Goal: Information Seeking & Learning: Learn about a topic

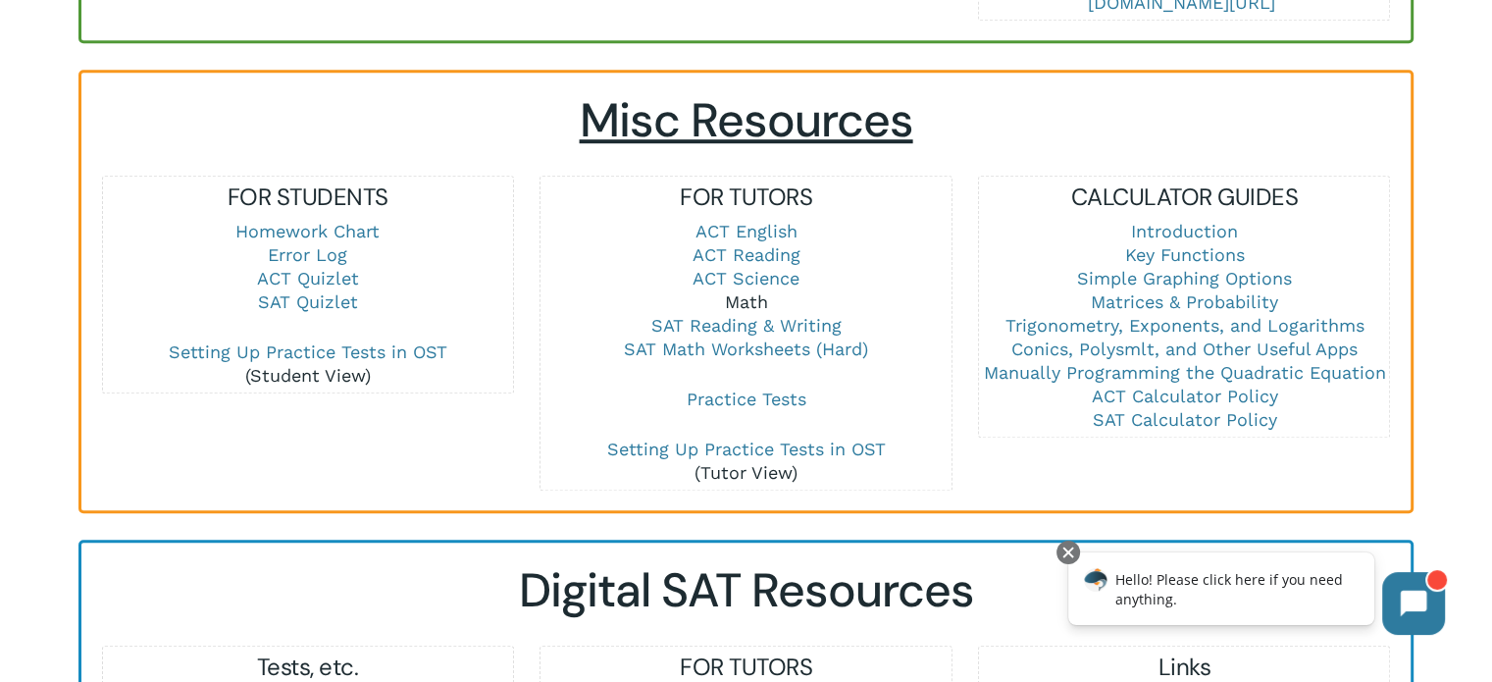
click at [749, 298] on link "Math" at bounding box center [745, 301] width 43 height 21
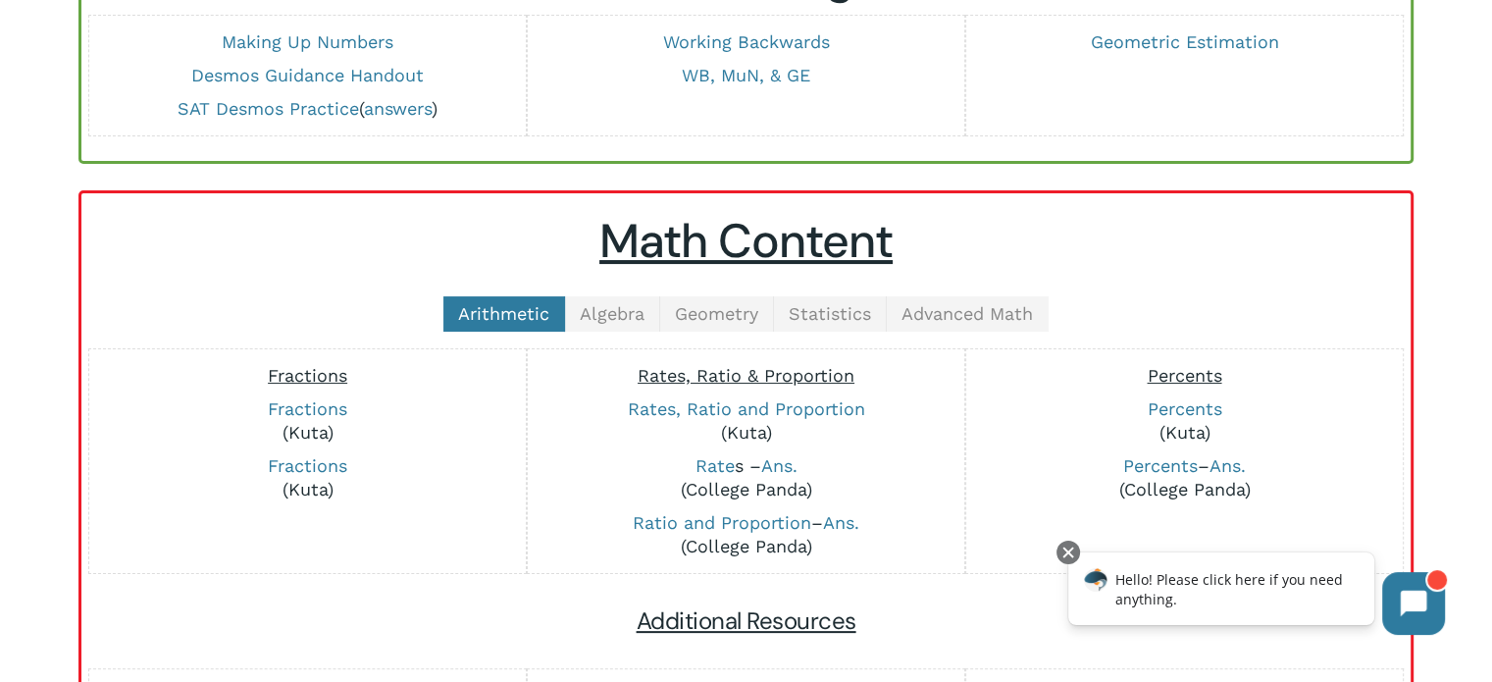
scroll to position [302, 0]
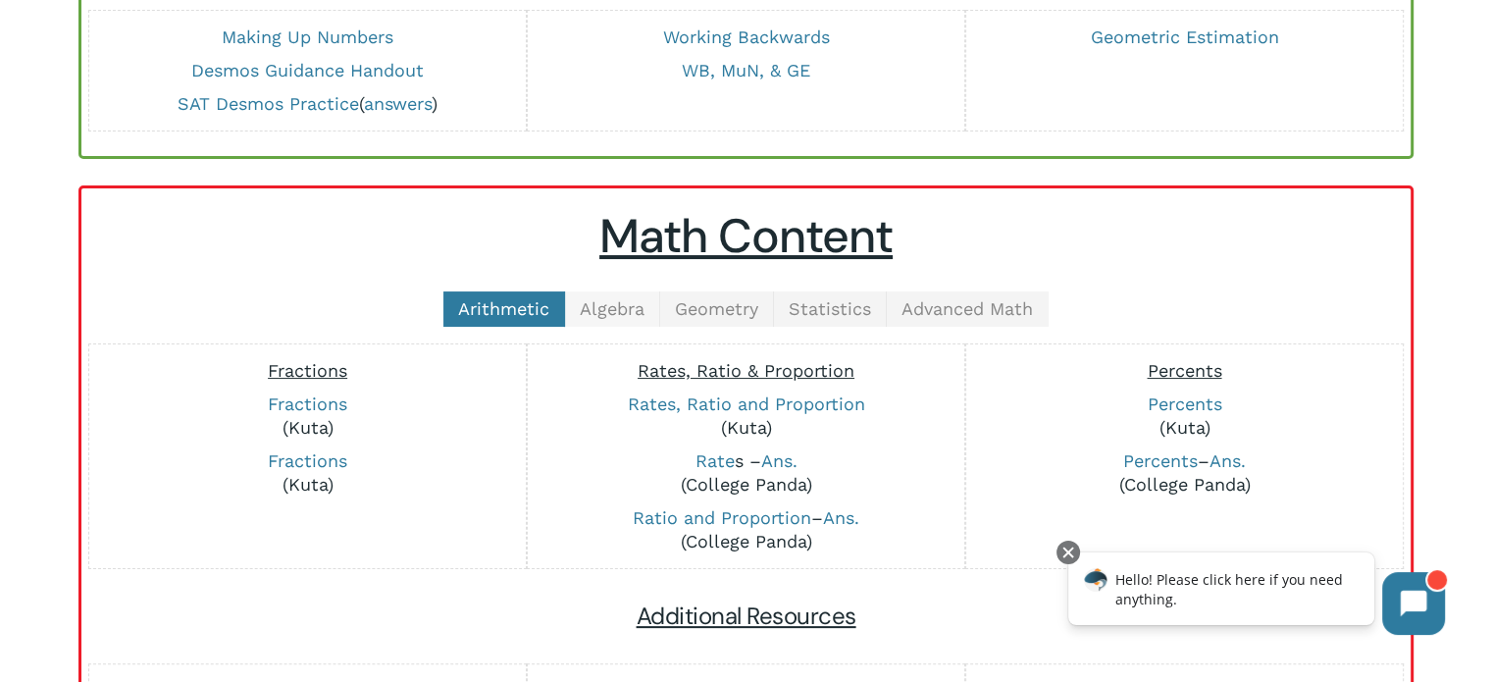
click at [604, 305] on span "Algebra" at bounding box center [612, 308] width 65 height 21
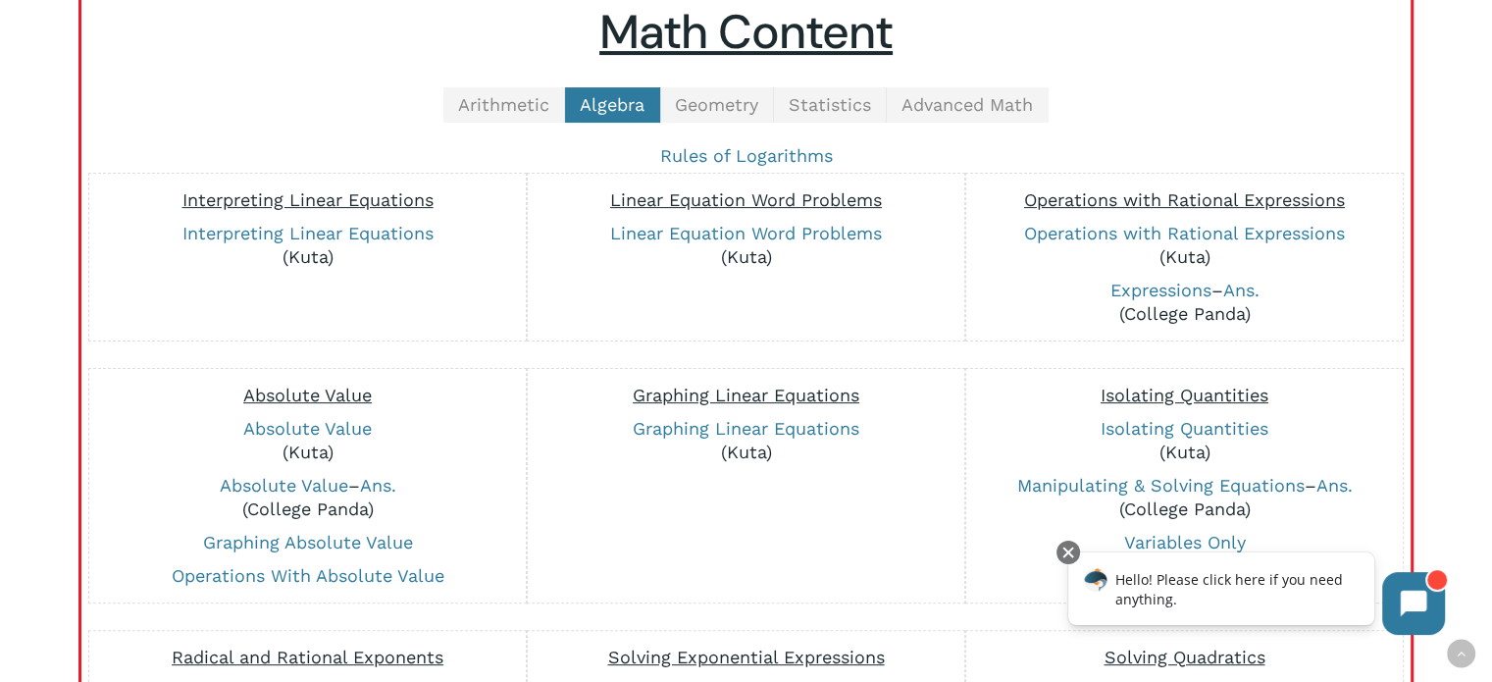
scroll to position [509, 0]
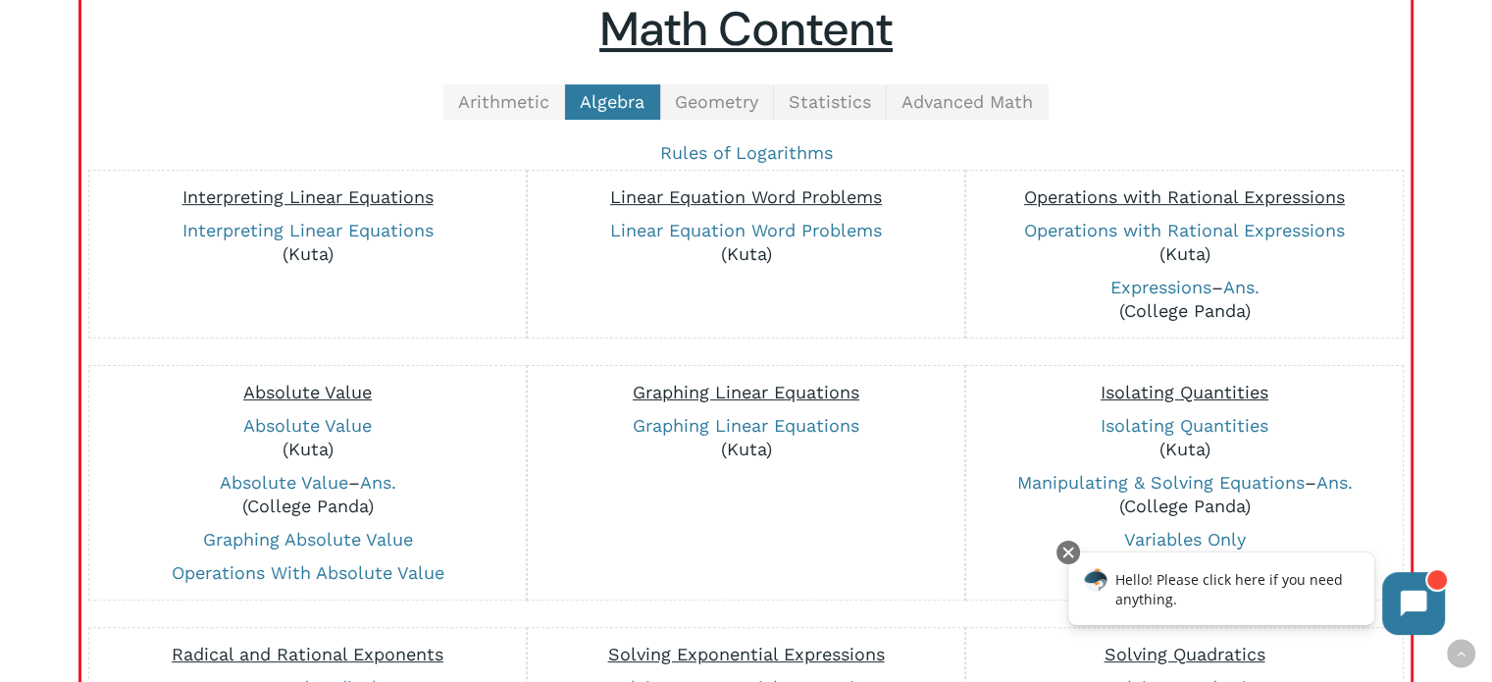
click at [499, 106] on span "Arithmetic" at bounding box center [503, 101] width 91 height 21
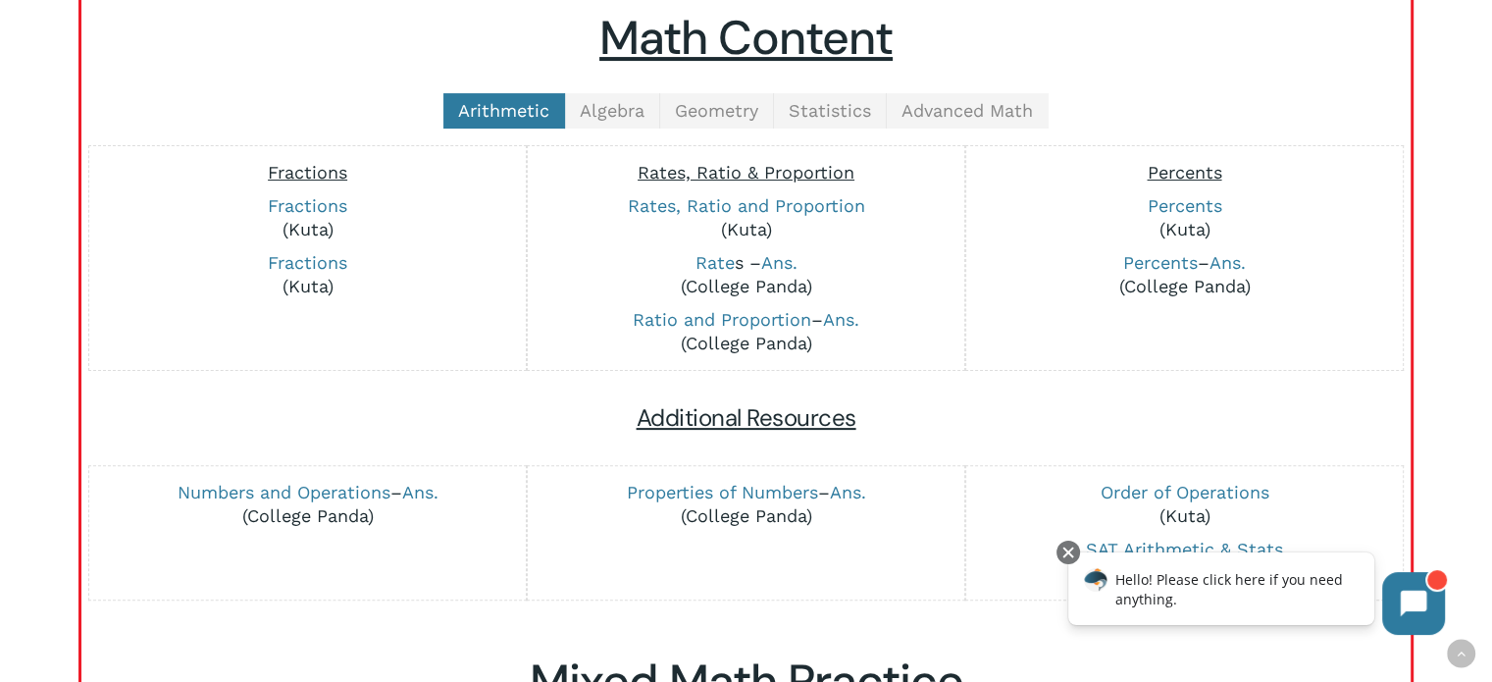
scroll to position [498, 0]
click at [608, 111] on span "Algebra" at bounding box center [612, 112] width 65 height 21
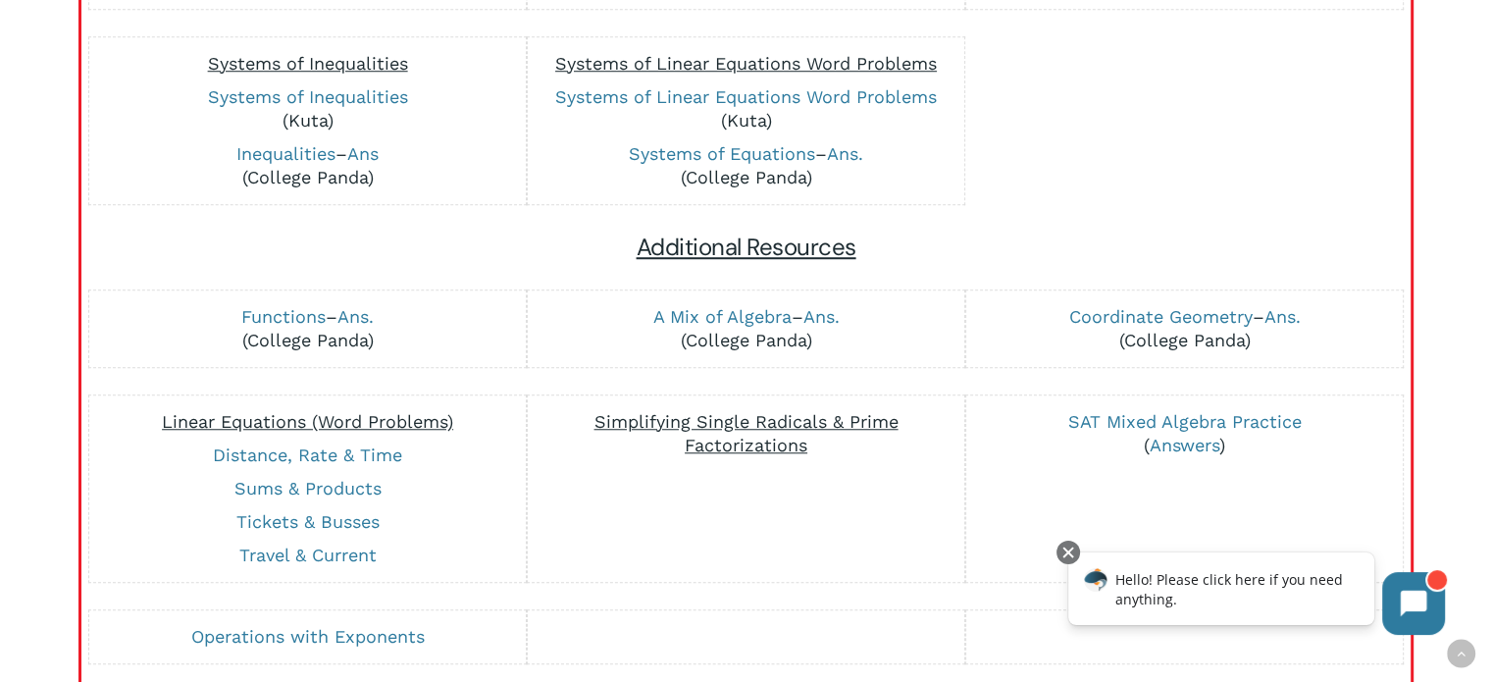
scroll to position [1564, 0]
